Goal: Transaction & Acquisition: Purchase product/service

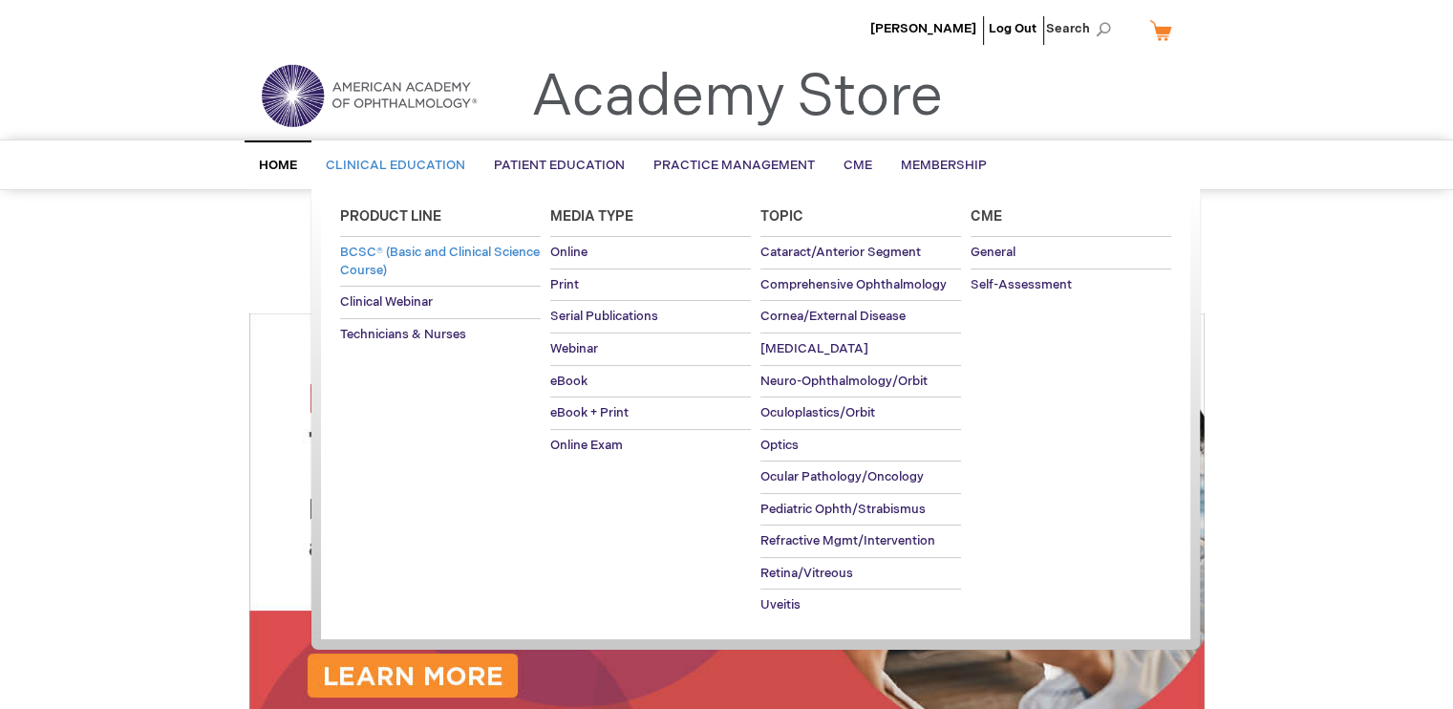
click at [404, 253] on span "BCSC® (Basic and Clinical Science Course)" at bounding box center [440, 261] width 200 height 33
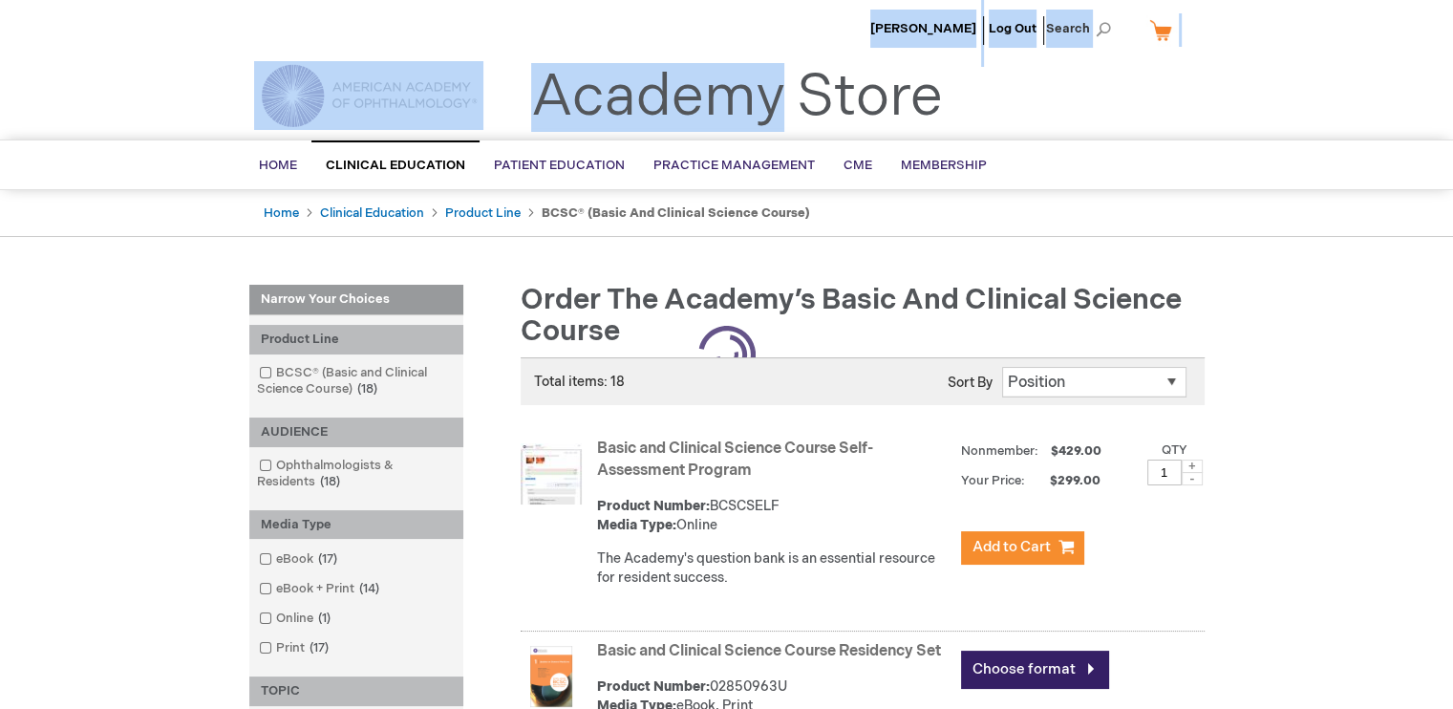
click at [723, 91] on body "The store will not work correctly when cookies are disabled. [PERSON_NAME] Log …" at bounding box center [726, 354] width 1453 height 709
click at [669, 448] on link "Basic and Clinical Science Course Self-Assessment Program" at bounding box center [735, 459] width 276 height 40
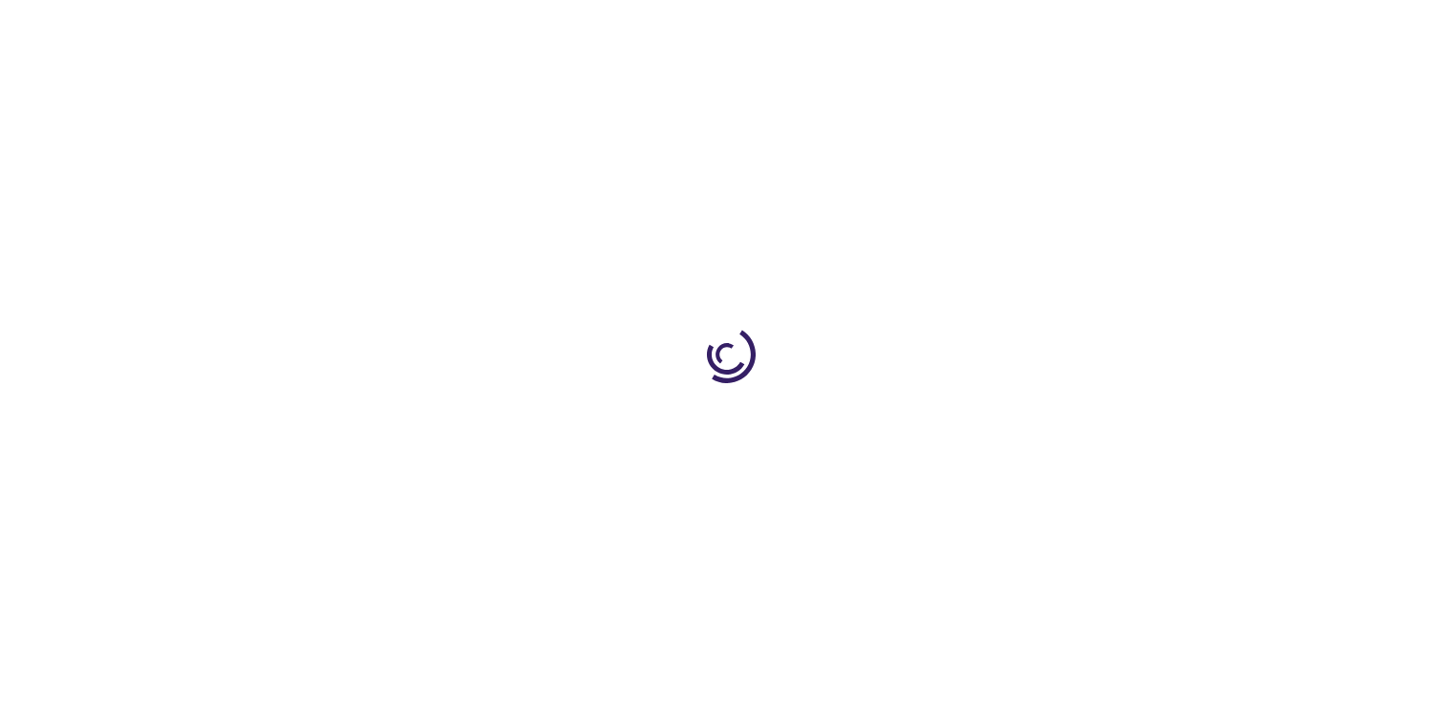
type input "1"
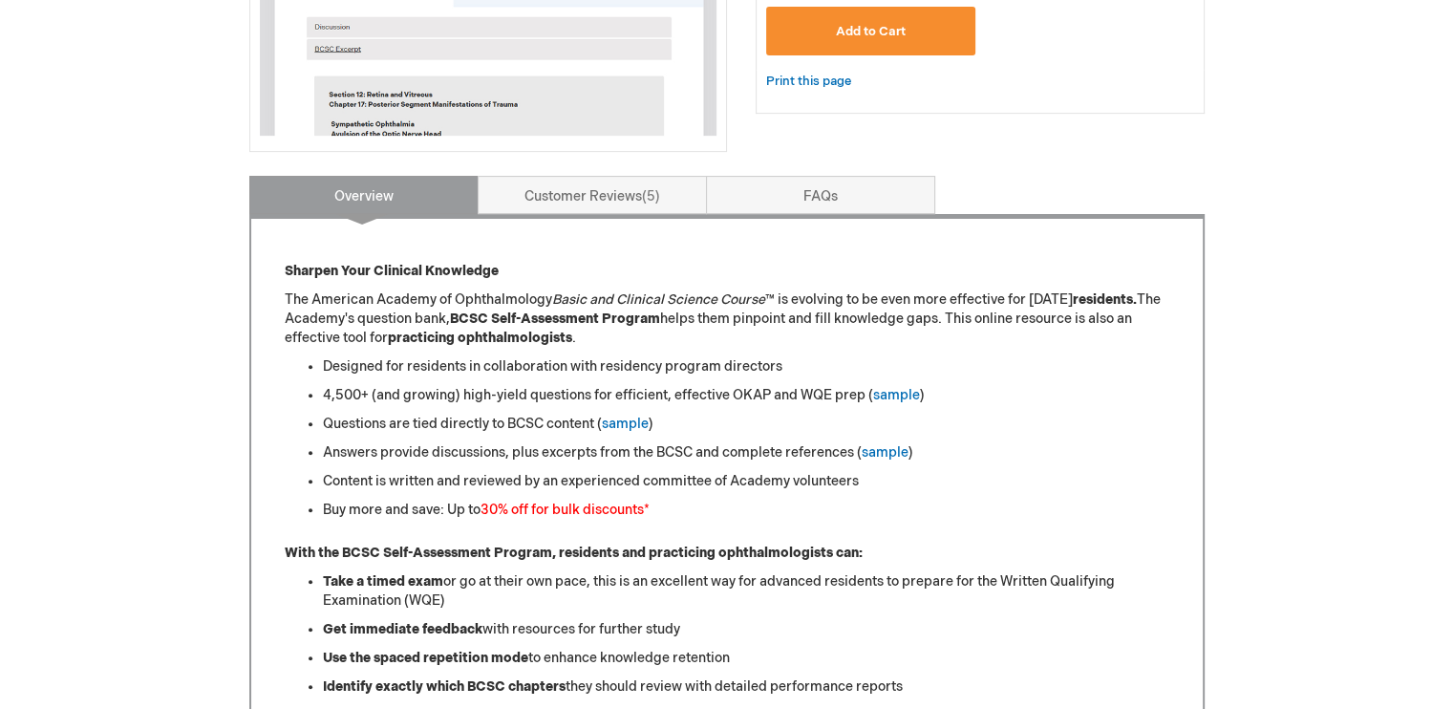
scroll to position [636, 0]
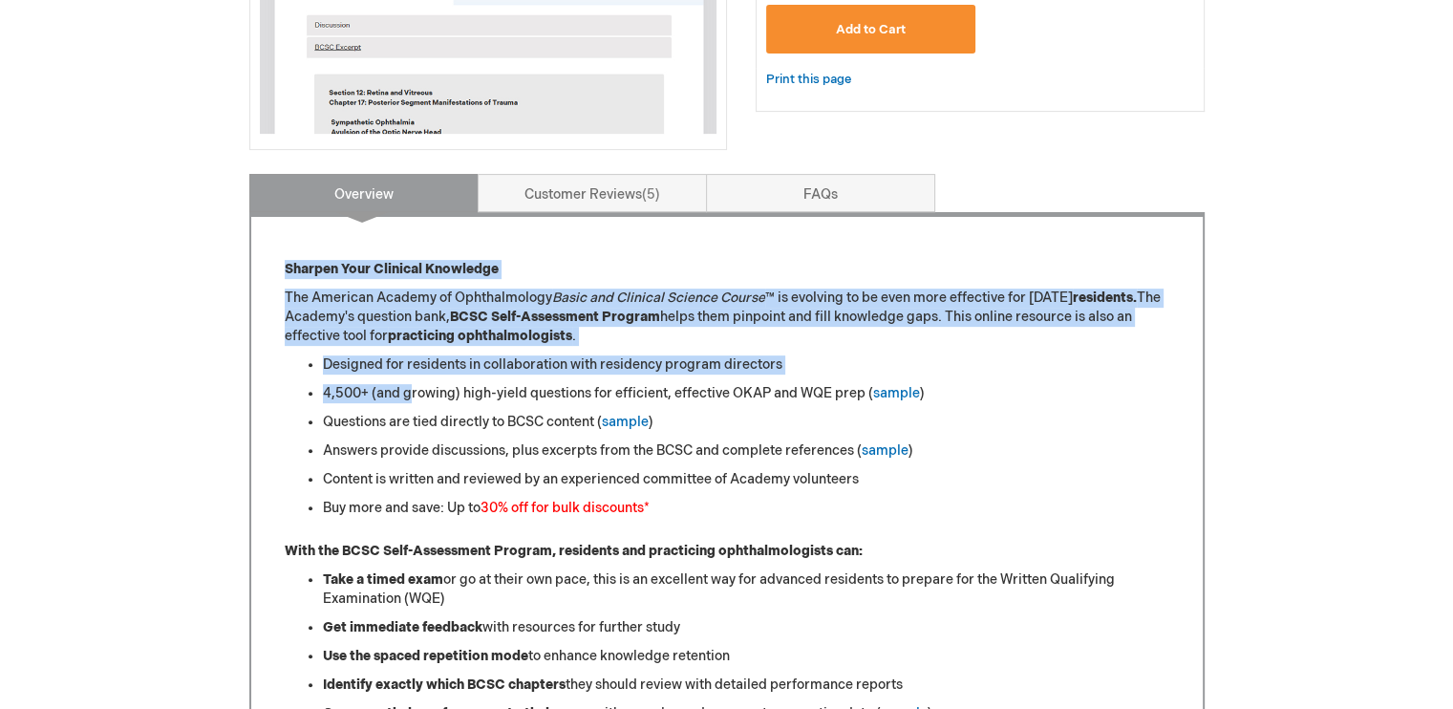
drag, startPoint x: 284, startPoint y: 243, endPoint x: 439, endPoint y: 406, distance: 225.7
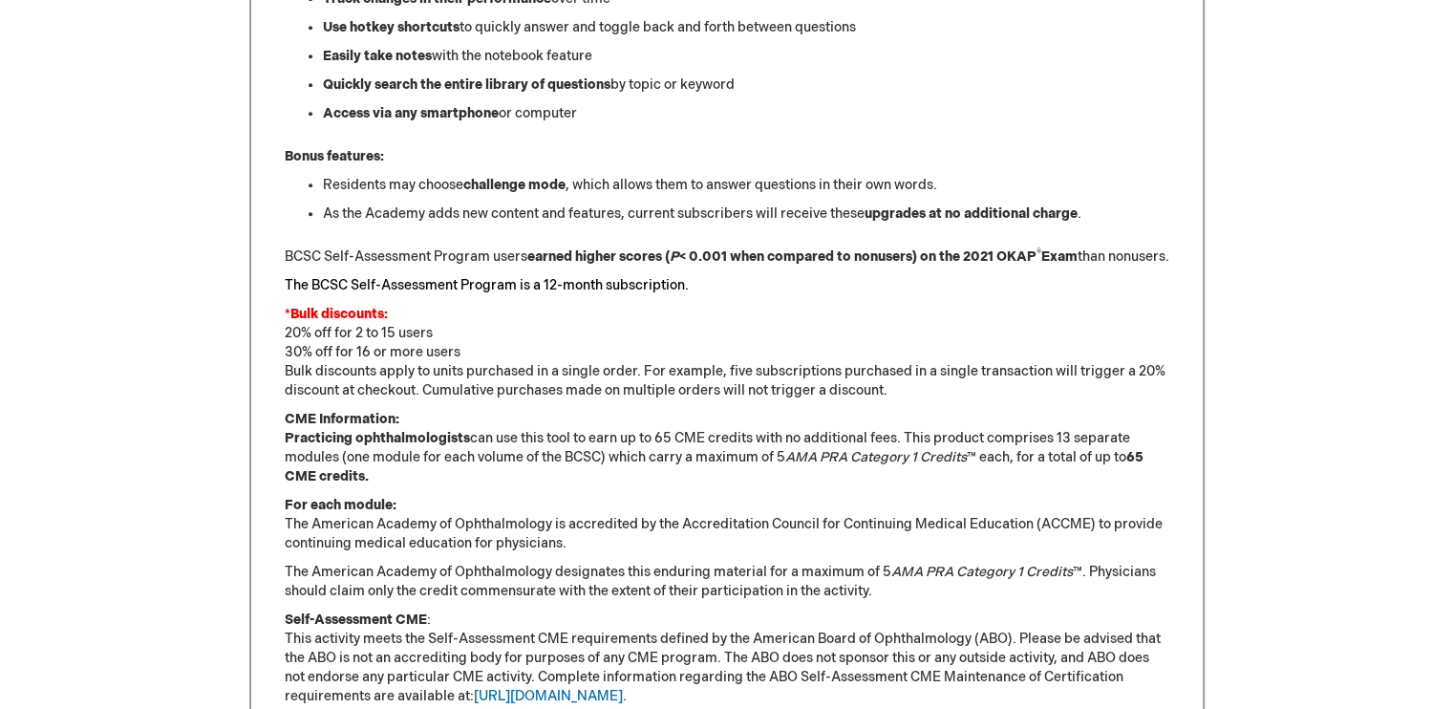
scroll to position [1363, 0]
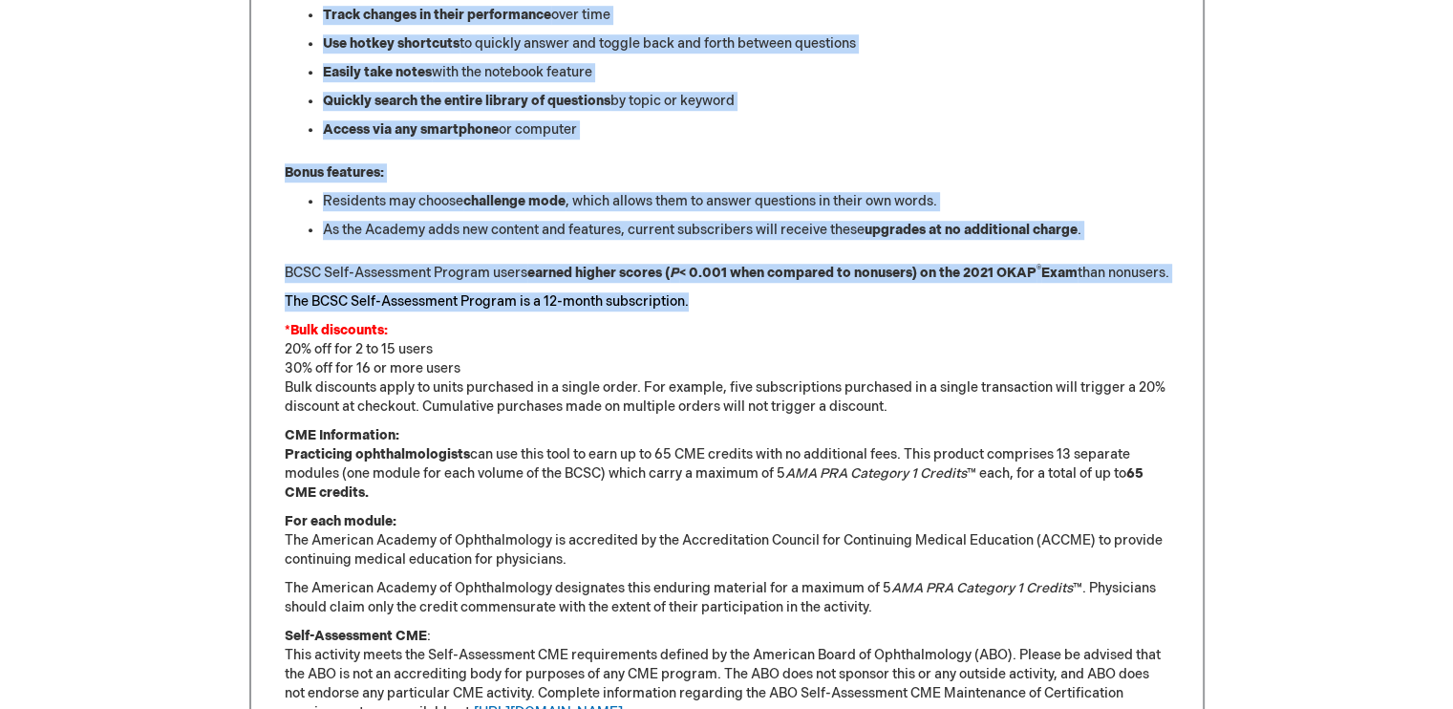
click at [698, 300] on p "The BCSC Self-Assessment Program is a 12-month subscription." at bounding box center [727, 301] width 885 height 19
copy div "Sharpen Your Clinical Knowledge The American Academy of Ophthalmology Basic and…"
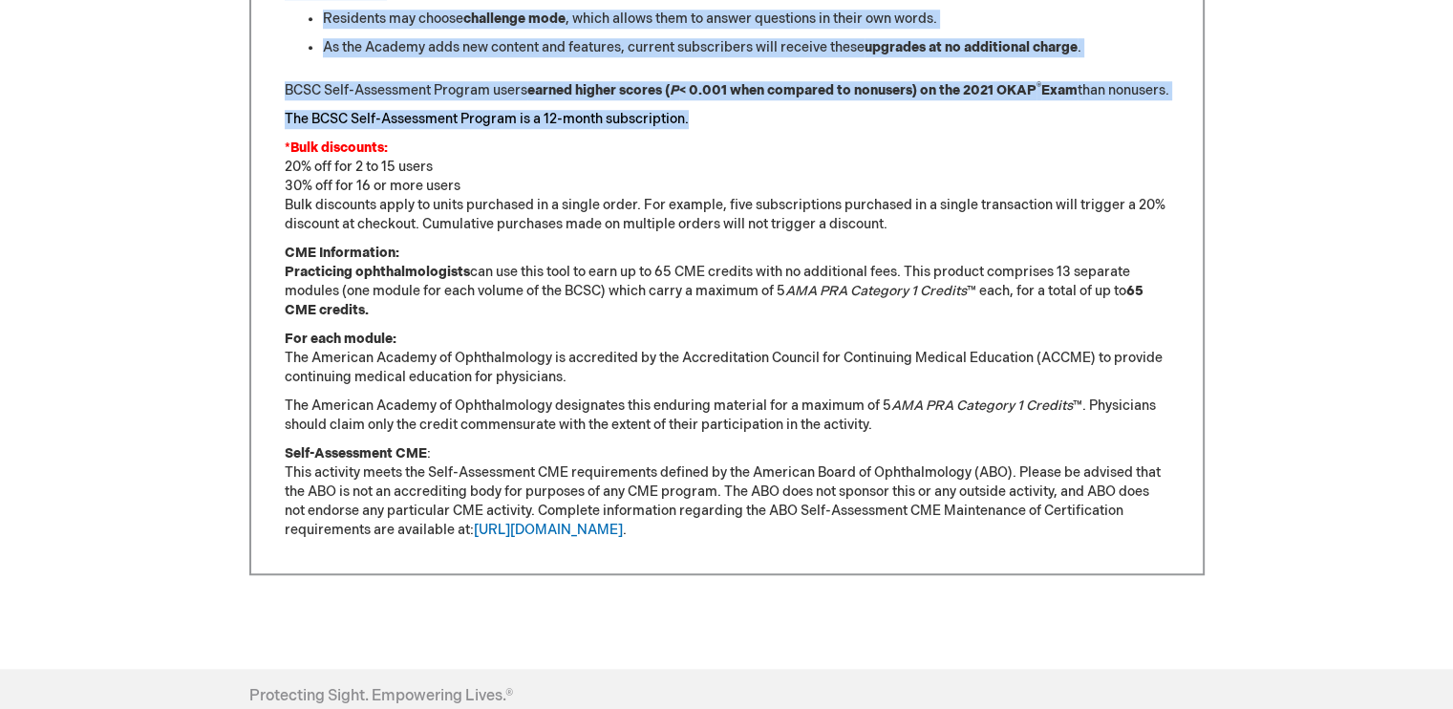
scroll to position [1548, 0]
